Goal: Find specific page/section: Locate item on page

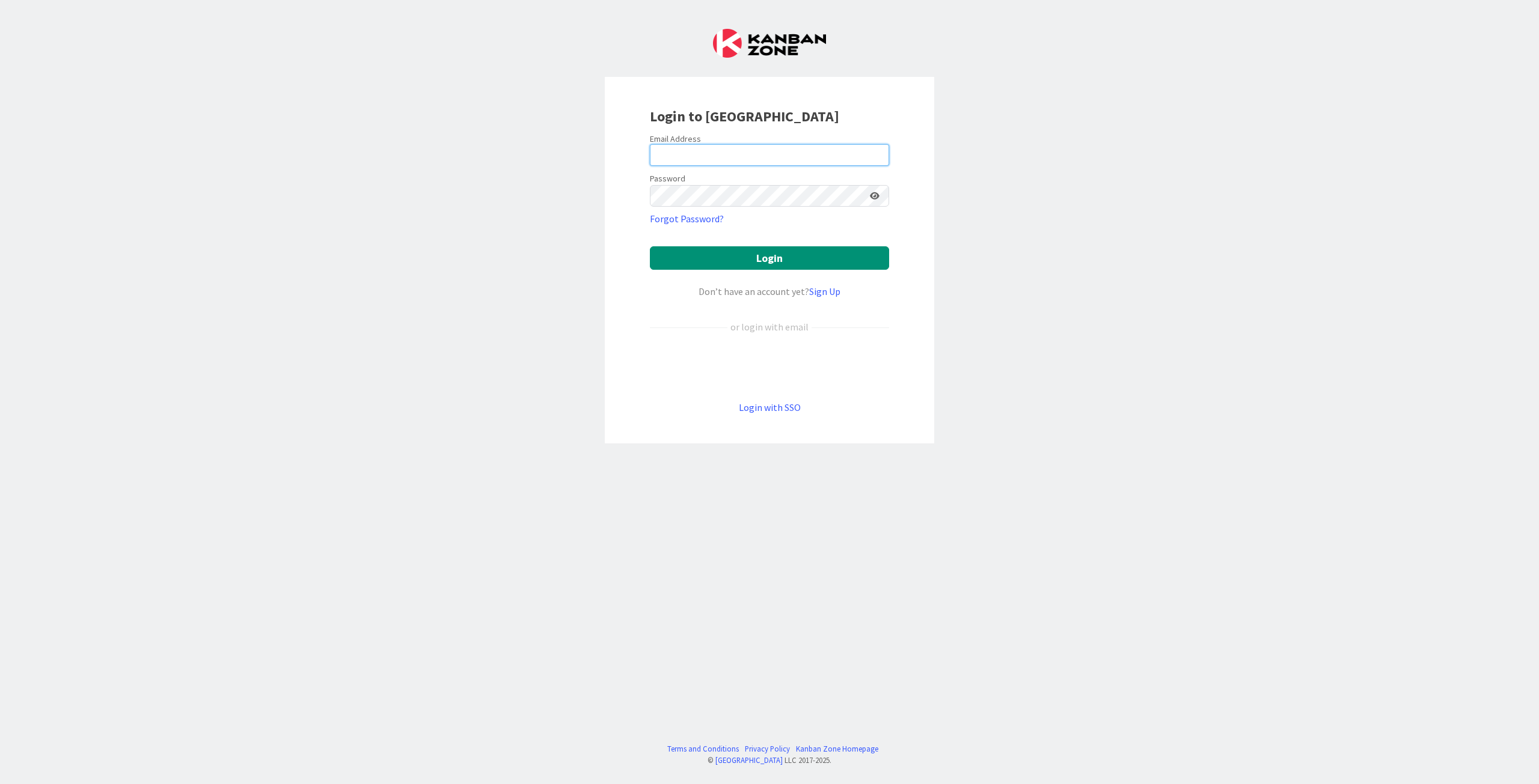
click at [778, 150] on input "email" at bounding box center [769, 155] width 239 height 22
type input "[PERSON_NAME][EMAIL_ADDRESS][DOMAIN_NAME]"
drag, startPoint x: 1176, startPoint y: 270, endPoint x: 1042, endPoint y: 234, distance: 138.8
click at [1175, 269] on div "Login to [GEOGRAPHIC_DATA] Email Address [EMAIL_ADDRESS][DOMAIN_NAME] Password …" at bounding box center [769, 392] width 1539 height 784
click at [869, 257] on button "Login" at bounding box center [769, 258] width 239 height 23
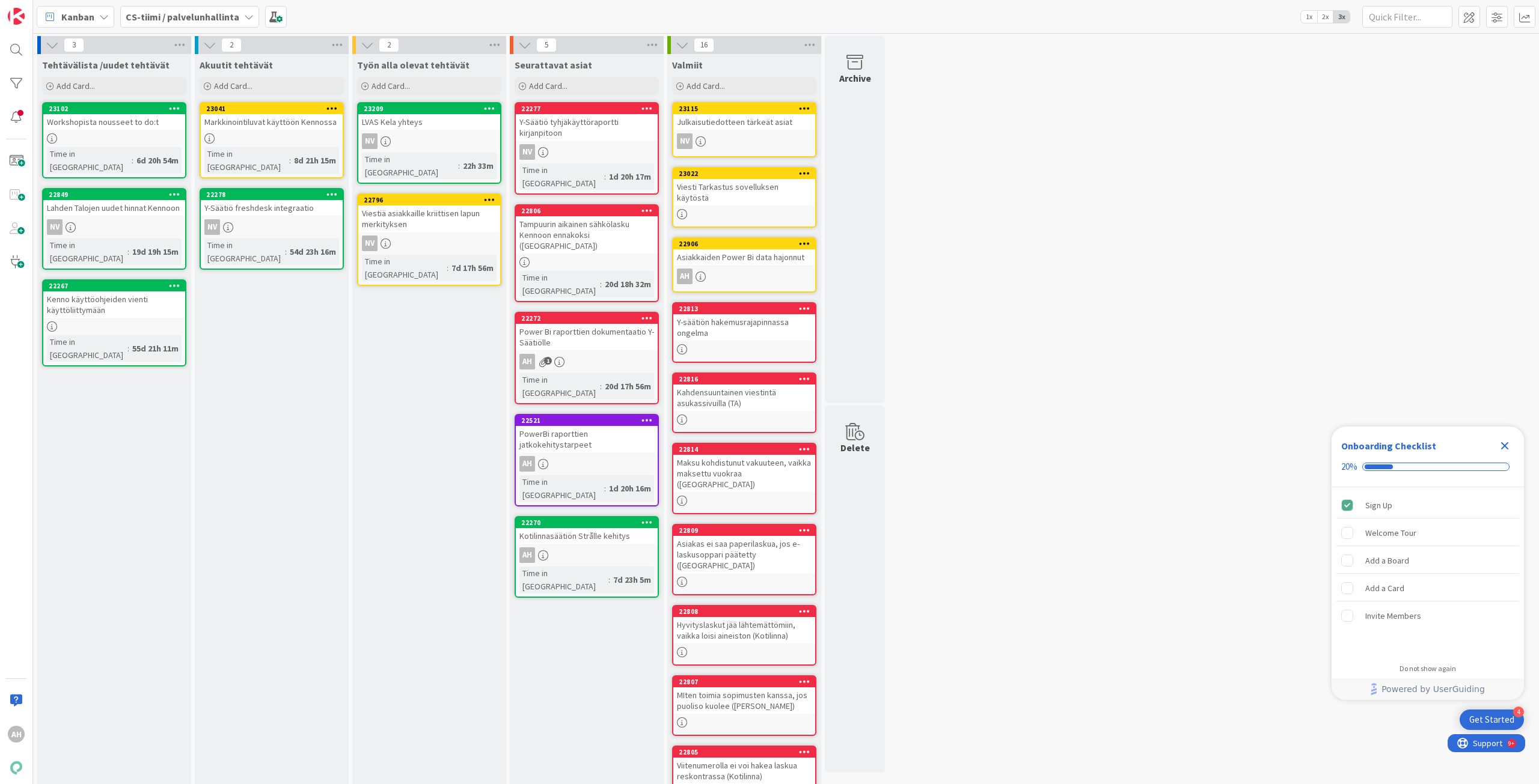
click at [248, 17] on icon at bounding box center [249, 17] width 10 height 10
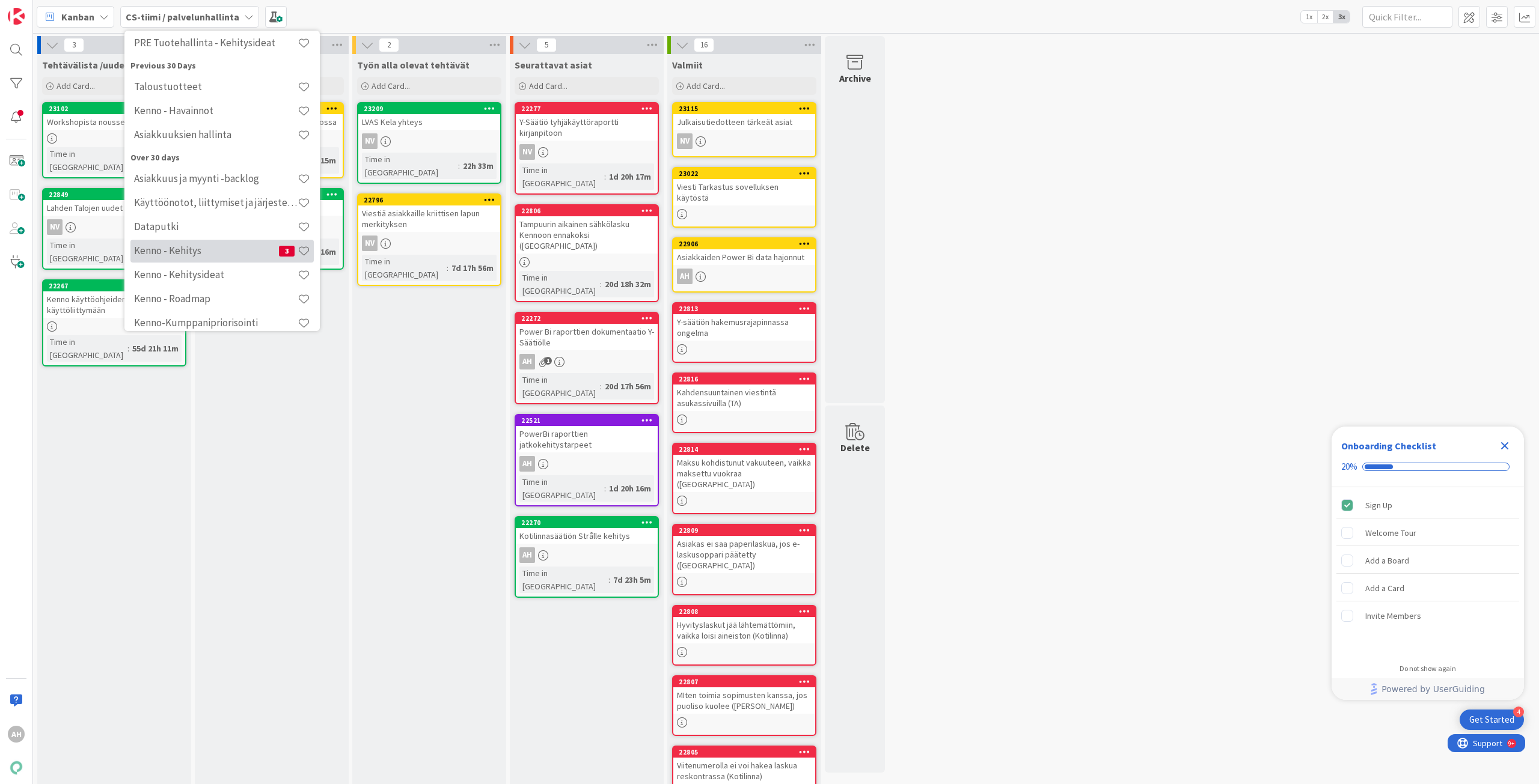
scroll to position [155, 0]
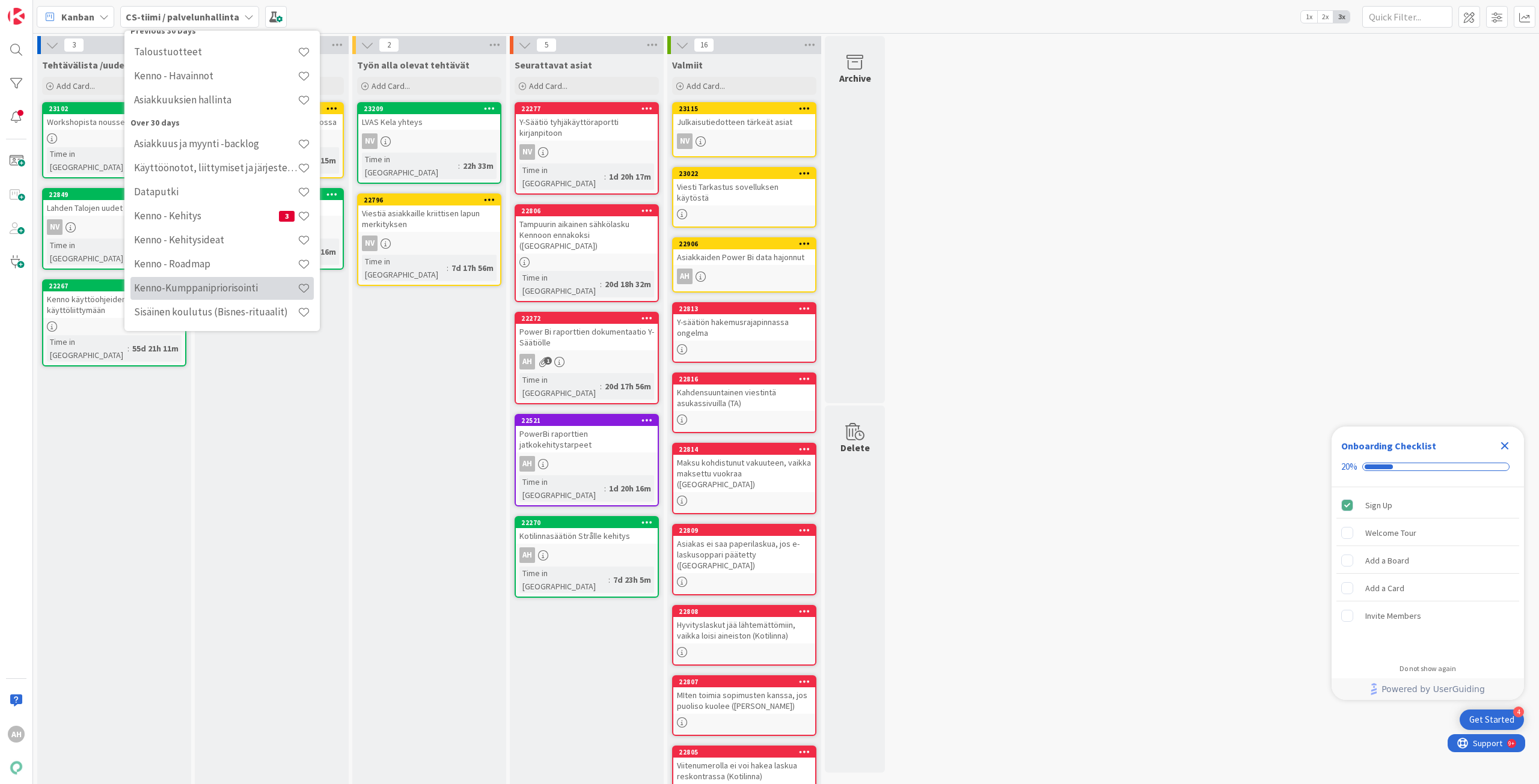
click at [214, 283] on h4 "Kenno-Kumppanipriorisointi" at bounding box center [216, 288] width 163 height 12
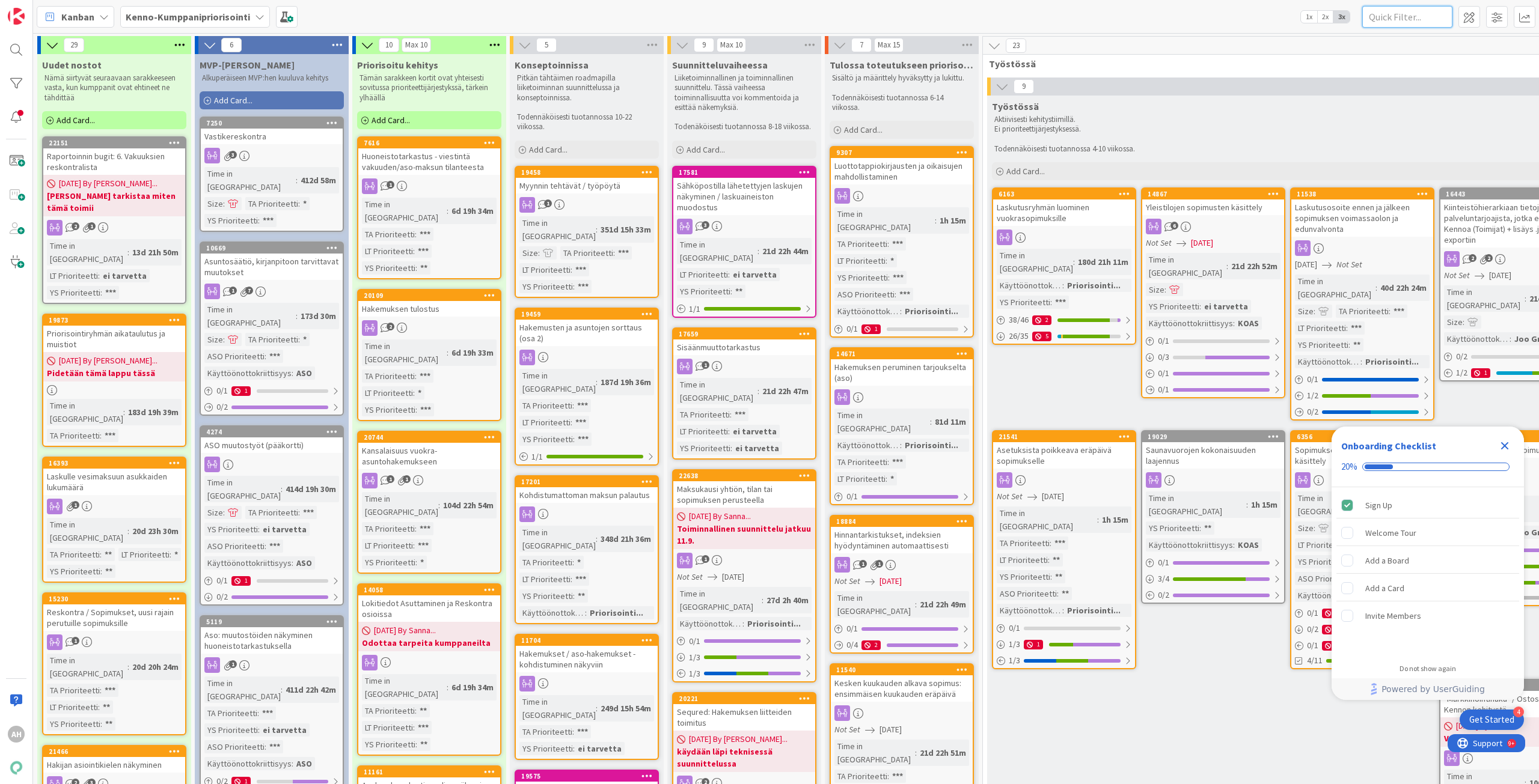
click at [1417, 12] on input "text" at bounding box center [1407, 17] width 90 height 22
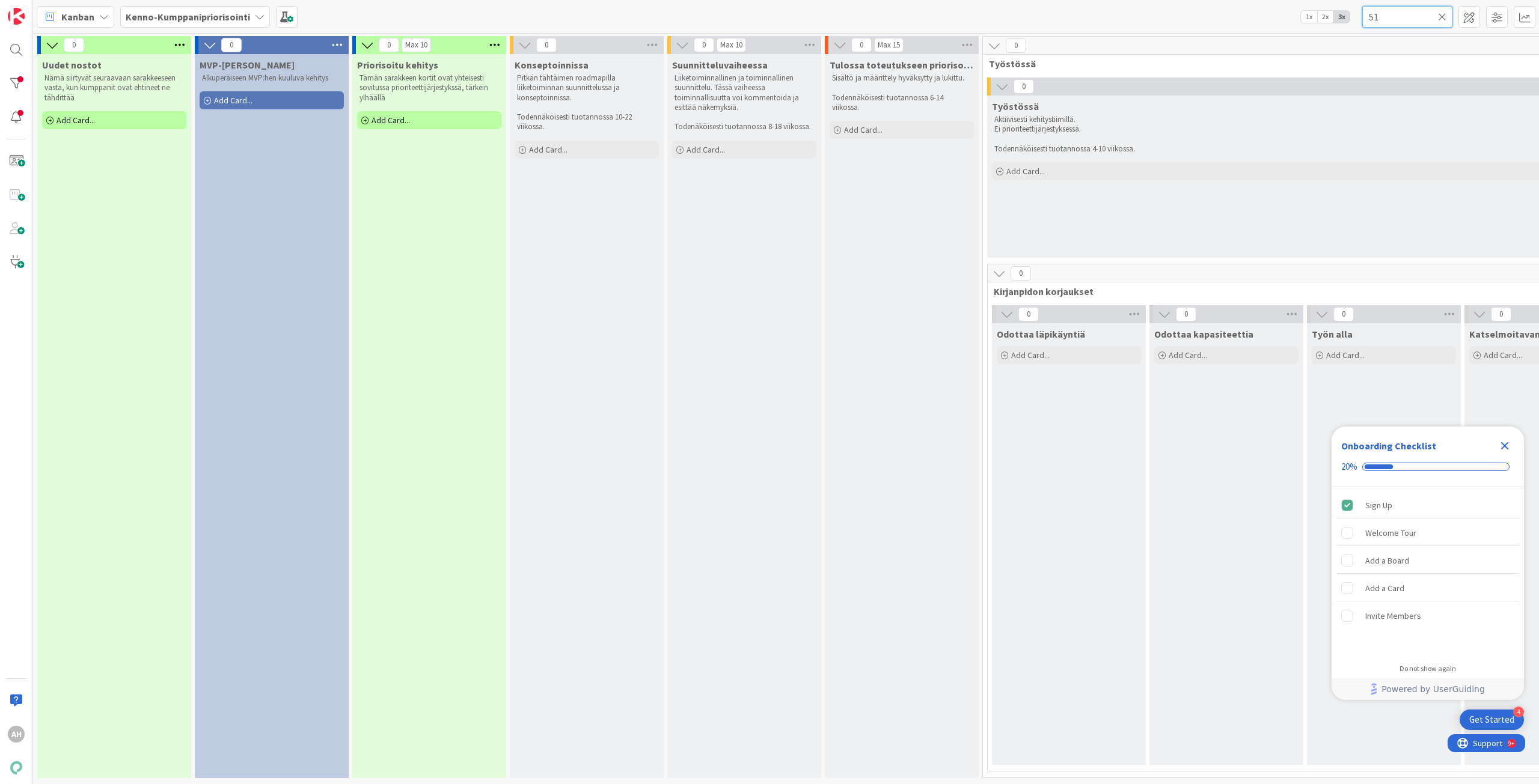
type input "5"
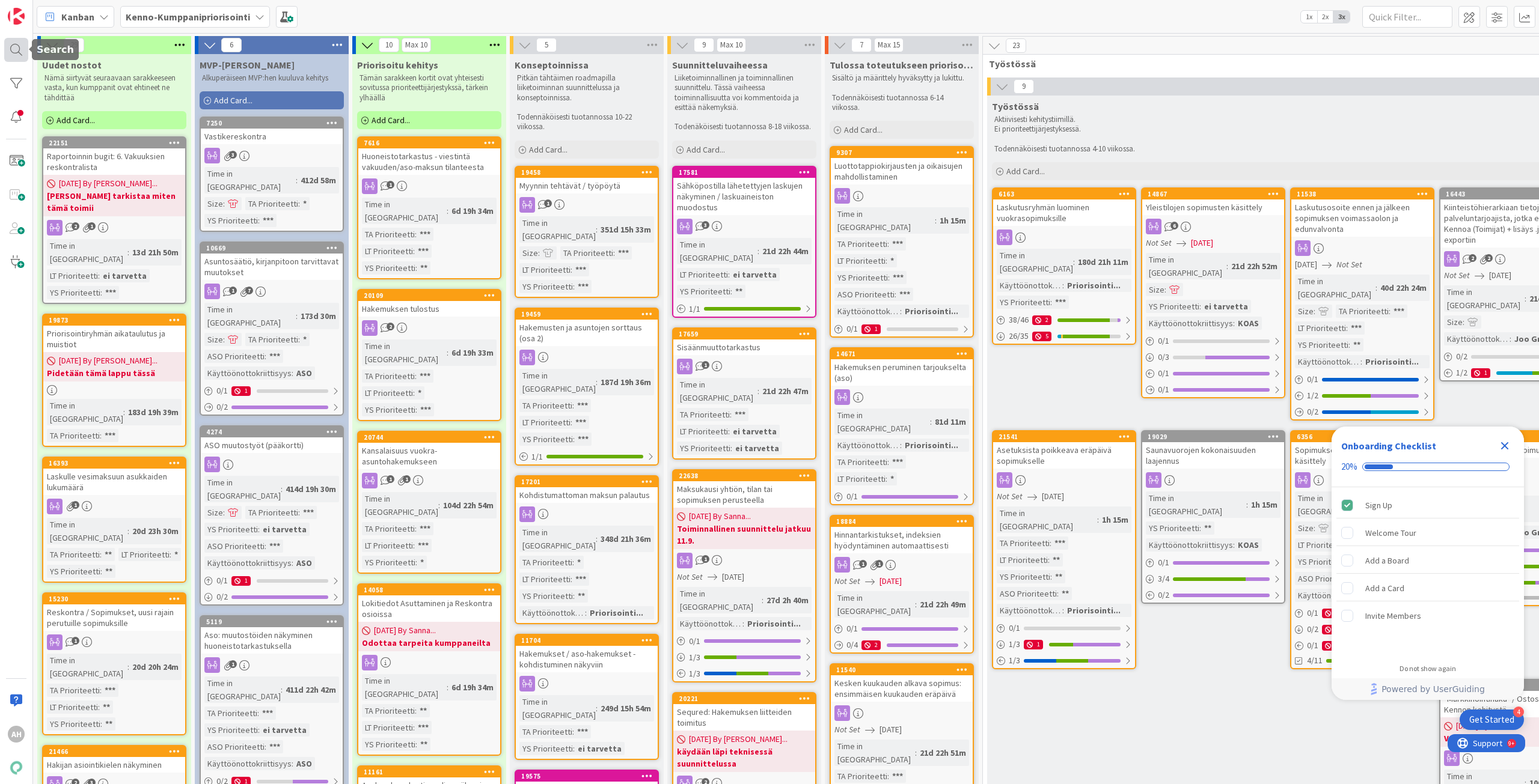
click at [11, 46] on div at bounding box center [16, 49] width 24 height 24
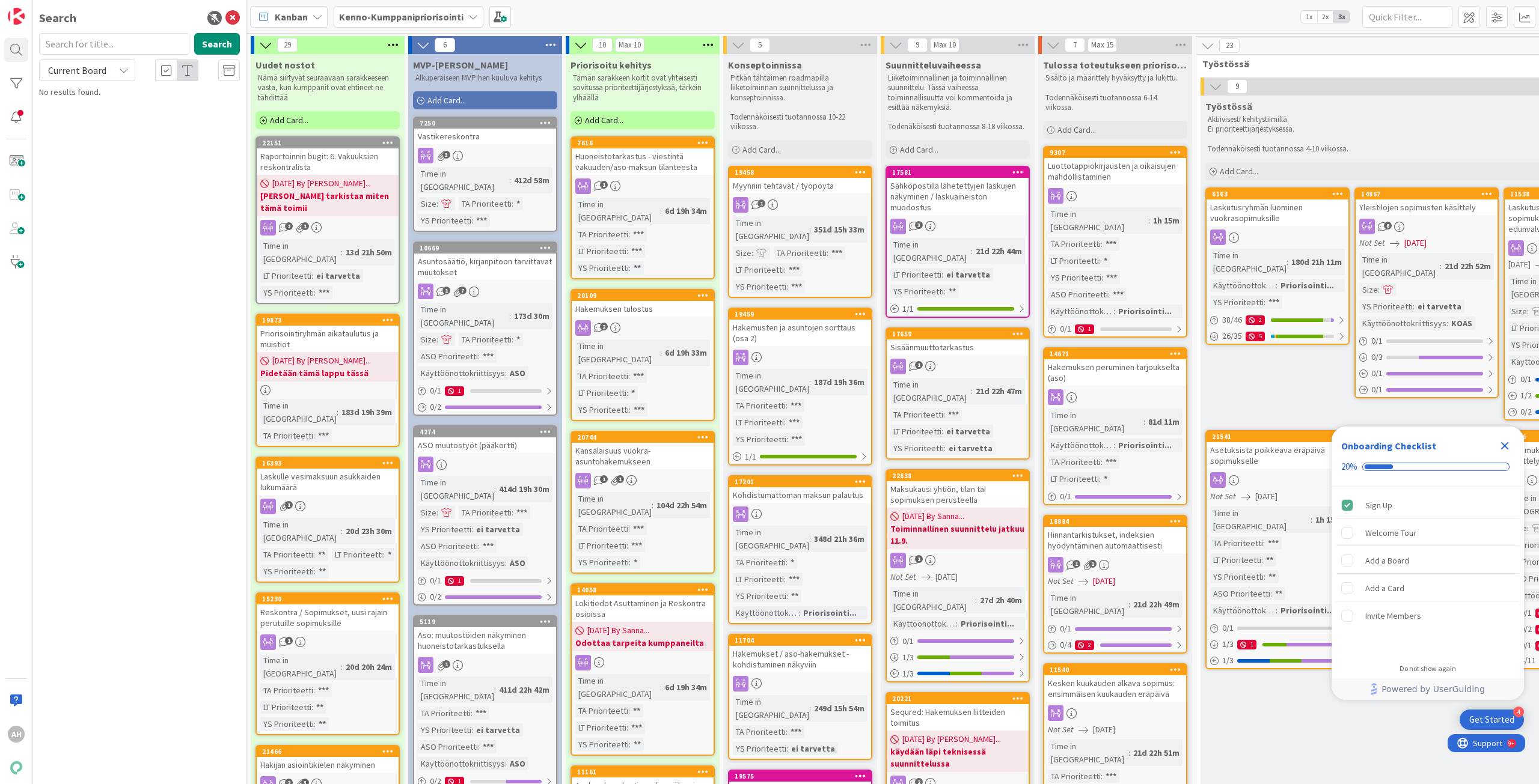
click at [138, 42] on input "text" at bounding box center [114, 44] width 150 height 22
type input "5102"
click at [218, 47] on button "Search" at bounding box center [217, 44] width 46 height 22
click at [234, 18] on icon at bounding box center [232, 18] width 14 height 14
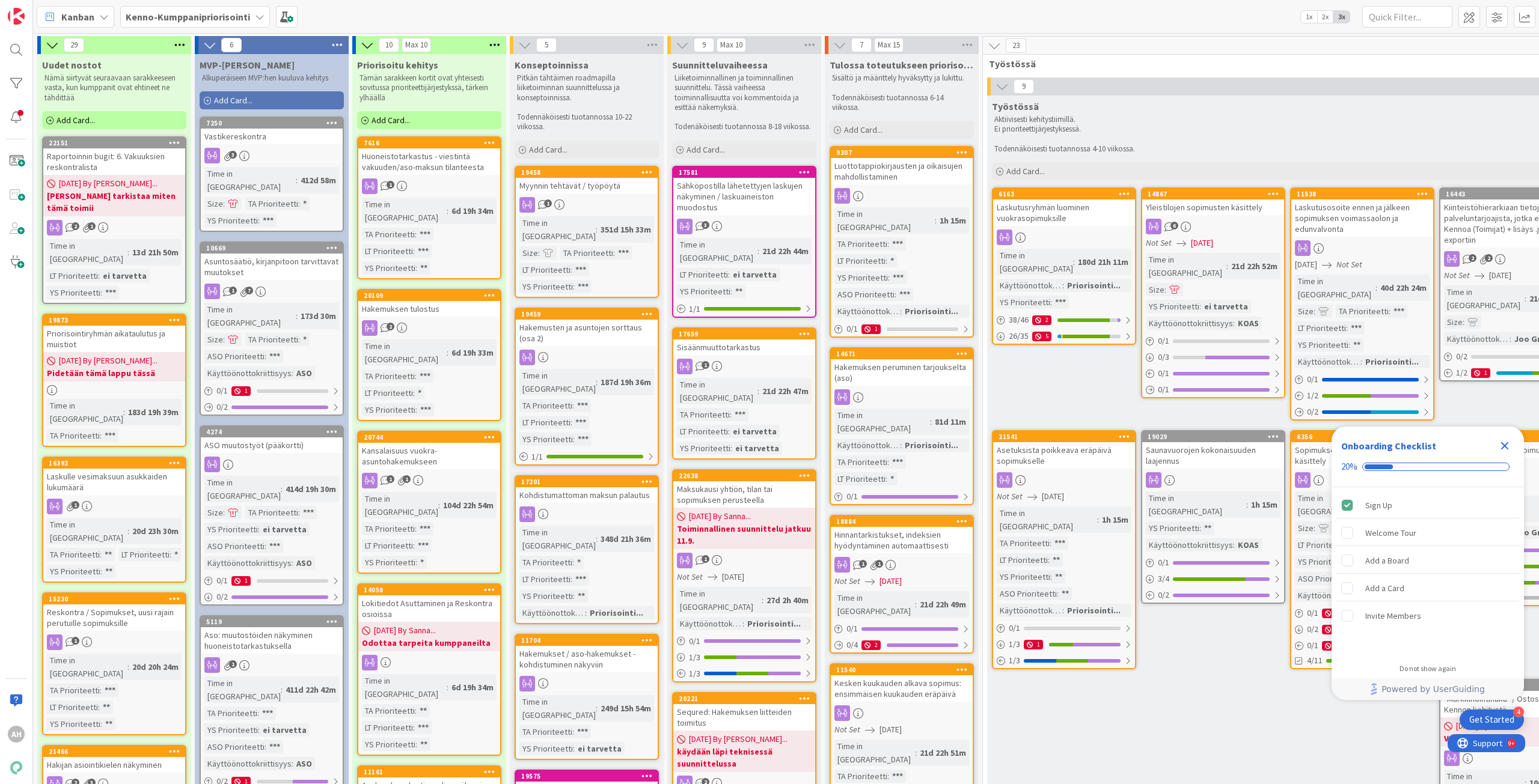
click at [1235, 720] on div "Työstössä Aktiivisesti kehitystiimillä. Ei prioriteettijärjestyksessä. Todennäk…" at bounding box center [1287, 461] width 601 height 731
